Goal: Task Accomplishment & Management: Use online tool/utility

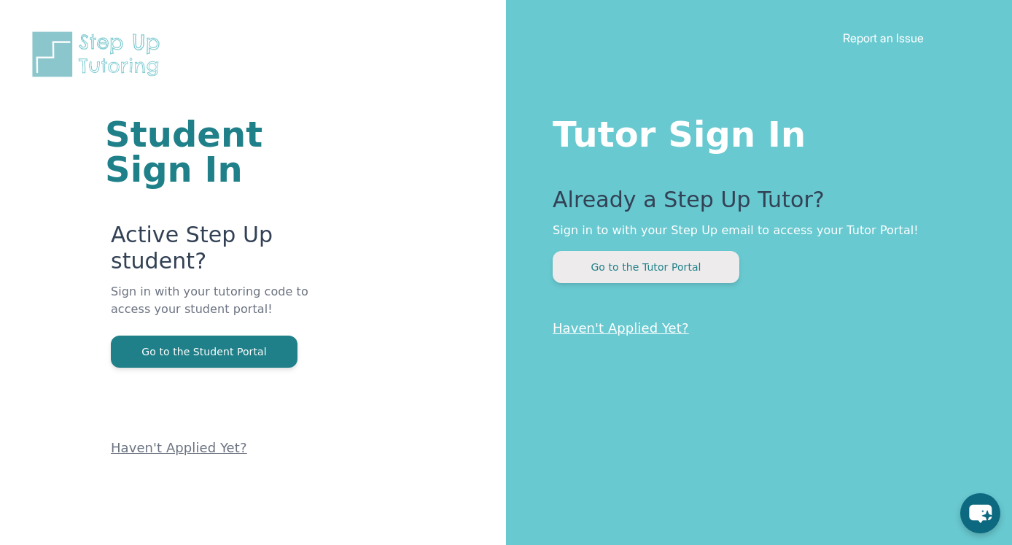
click at [611, 265] on button "Go to the Tutor Portal" at bounding box center [646, 267] width 187 height 32
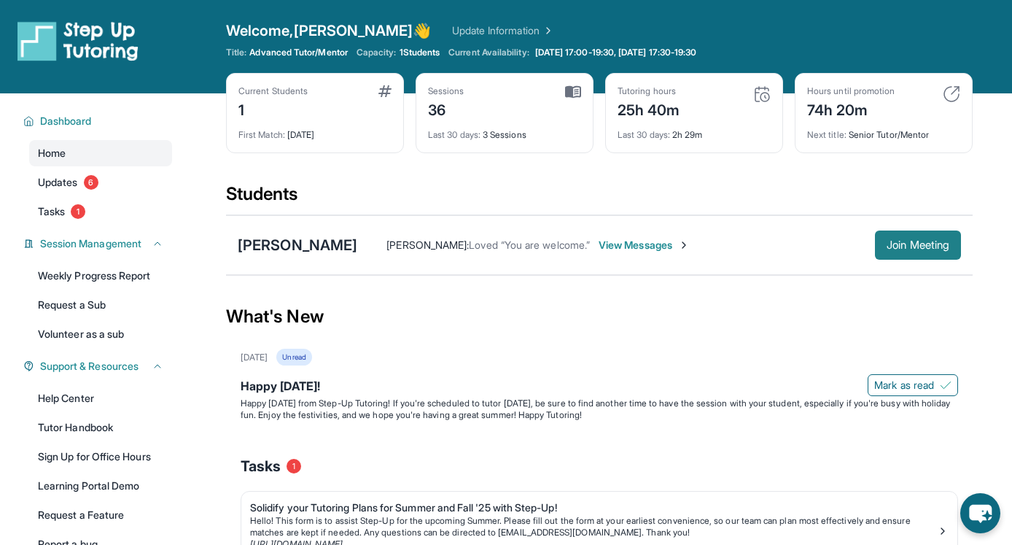
click at [892, 249] on span "Join Meeting" at bounding box center [918, 245] width 63 height 9
